Goal: Navigation & Orientation: Find specific page/section

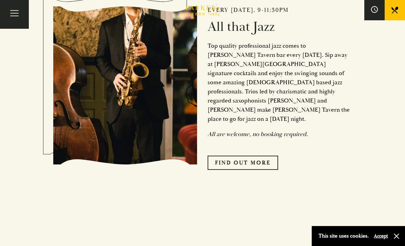
scroll to position [320, 0]
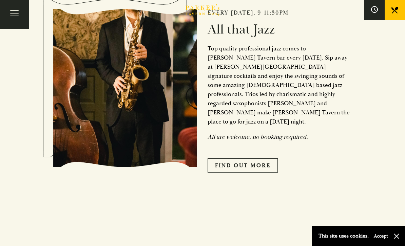
click at [260, 169] on link "Find Out More" at bounding box center [243, 166] width 71 height 14
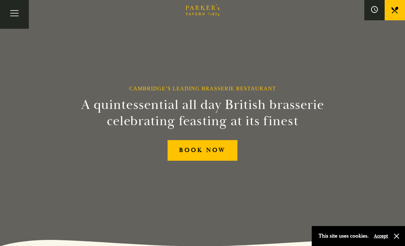
click at [12, 12] on button "Toggle navigation" at bounding box center [14, 14] width 29 height 29
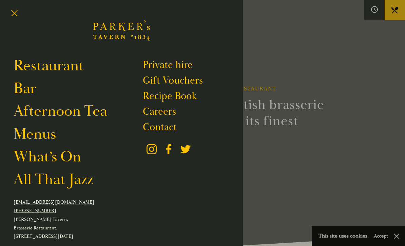
click at [43, 113] on link "Afternoon Tea" at bounding box center [61, 111] width 94 height 19
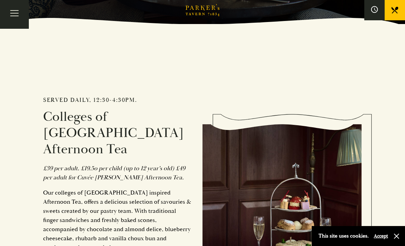
scroll to position [222, 0]
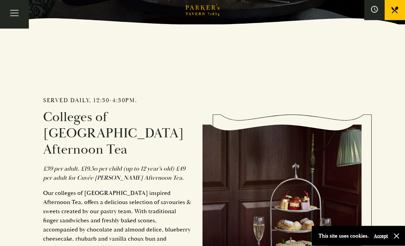
click at [14, 13] on button "Toggle navigation" at bounding box center [14, 14] width 29 height 29
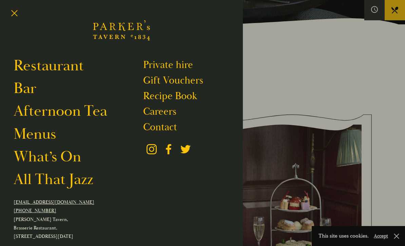
click at [65, 180] on link "All That Jazz" at bounding box center [54, 179] width 80 height 19
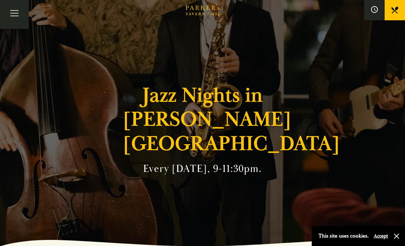
click at [17, 17] on button "Toggle navigation" at bounding box center [14, 14] width 29 height 29
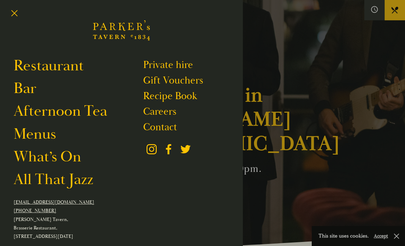
click at [23, 90] on link "Bar" at bounding box center [25, 88] width 23 height 19
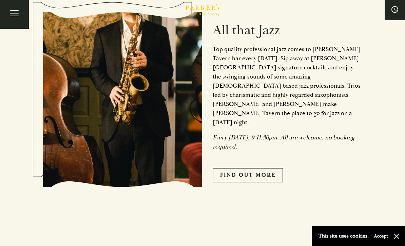
scroll to position [872, 0]
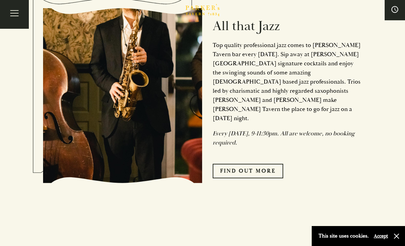
click at [227, 164] on link "Find Out More" at bounding box center [248, 171] width 71 height 14
